Goal: Information Seeking & Learning: Find specific fact

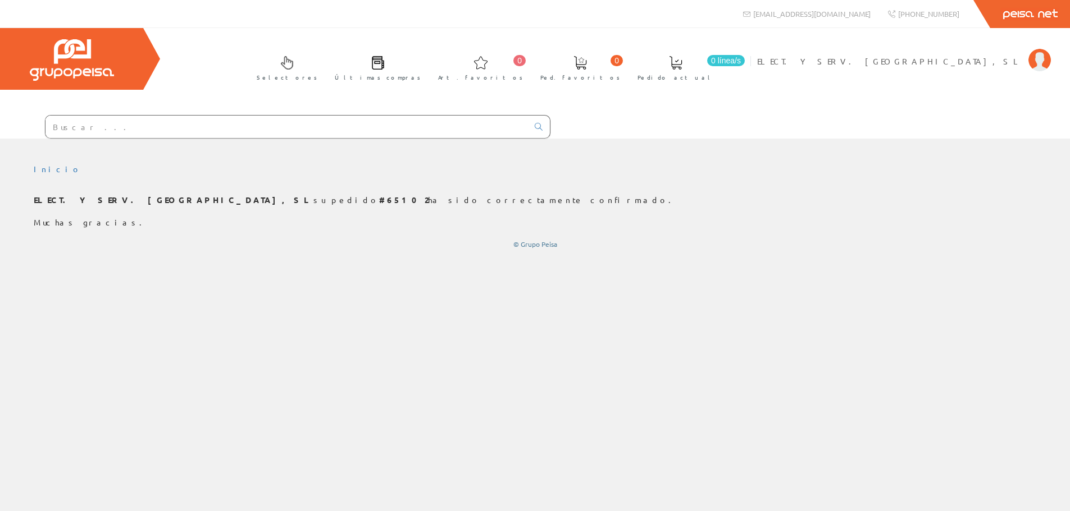
click at [456, 127] on input "text" at bounding box center [286, 127] width 482 height 22
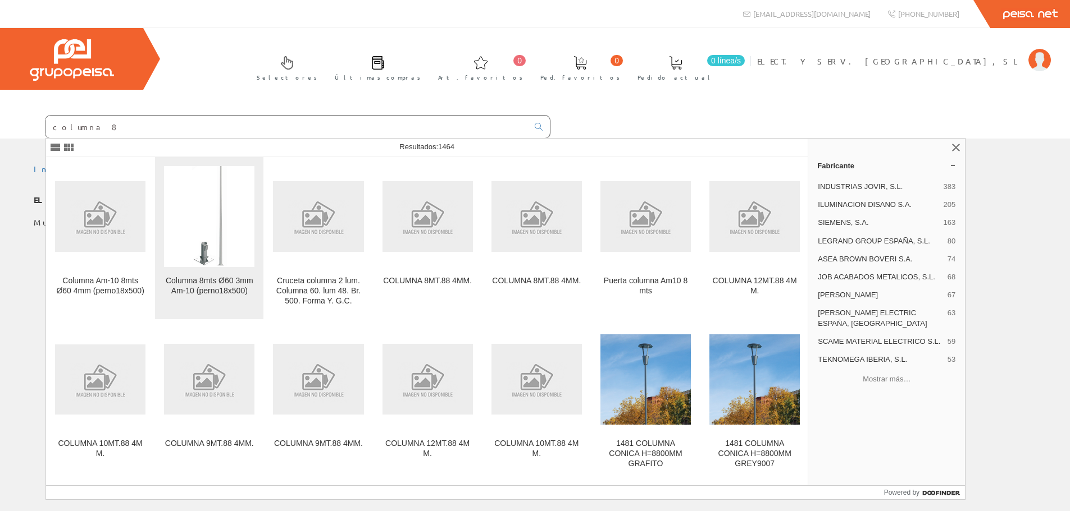
type input "columna 8"
click at [231, 256] on figure at bounding box center [209, 216] width 90 height 101
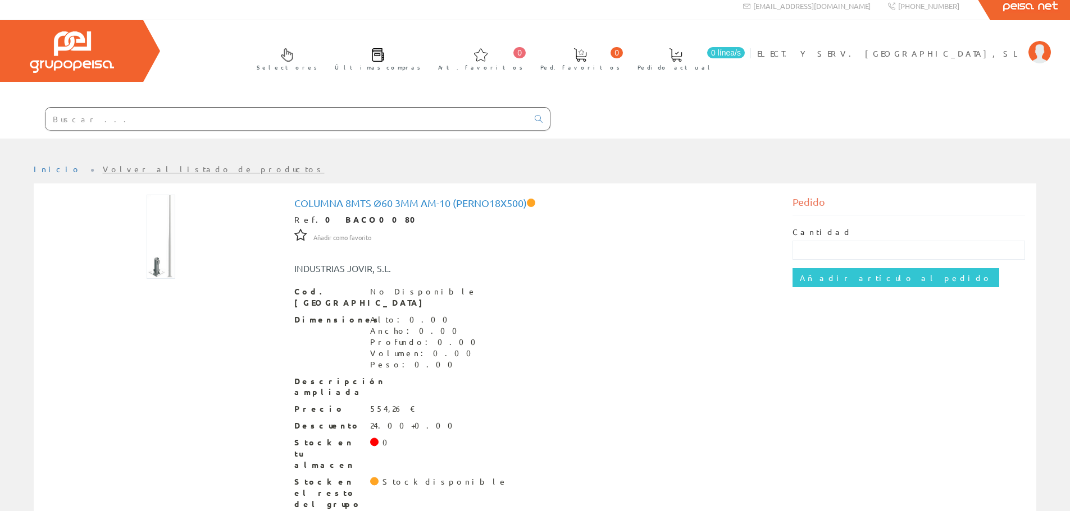
scroll to position [10, 0]
